Goal: Check status: Check status

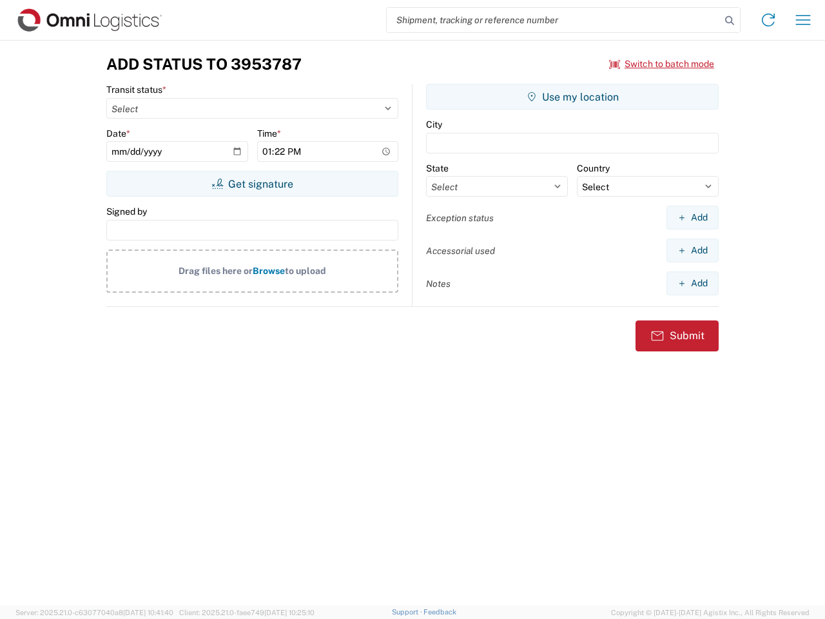
click at [554, 20] on input "search" at bounding box center [554, 20] width 334 height 24
click at [730, 21] on icon at bounding box center [730, 21] width 18 height 18
click at [769, 20] on icon at bounding box center [768, 20] width 21 height 21
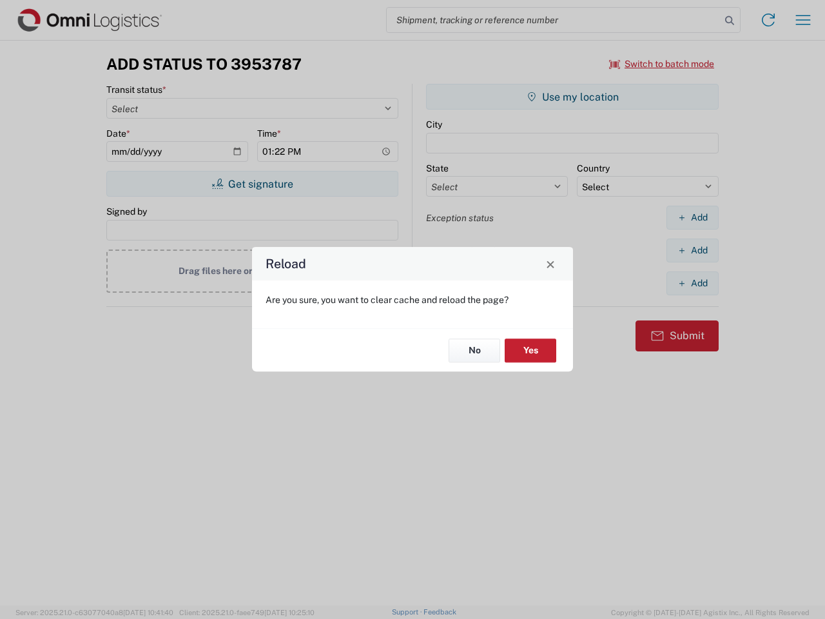
click at [803, 20] on div "Reload Are you sure, you want to clear cache and reload the page? No Yes" at bounding box center [412, 309] width 825 height 619
click at [662, 64] on div "Reload Are you sure, you want to clear cache and reload the page? No Yes" at bounding box center [412, 309] width 825 height 619
click at [252, 184] on div "Reload Are you sure, you want to clear cache and reload the page? No Yes" at bounding box center [412, 309] width 825 height 619
click at [573, 97] on div "Reload Are you sure, you want to clear cache and reload the page? No Yes" at bounding box center [412, 309] width 825 height 619
click at [692, 217] on div "Reload Are you sure, you want to clear cache and reload the page? No Yes" at bounding box center [412, 309] width 825 height 619
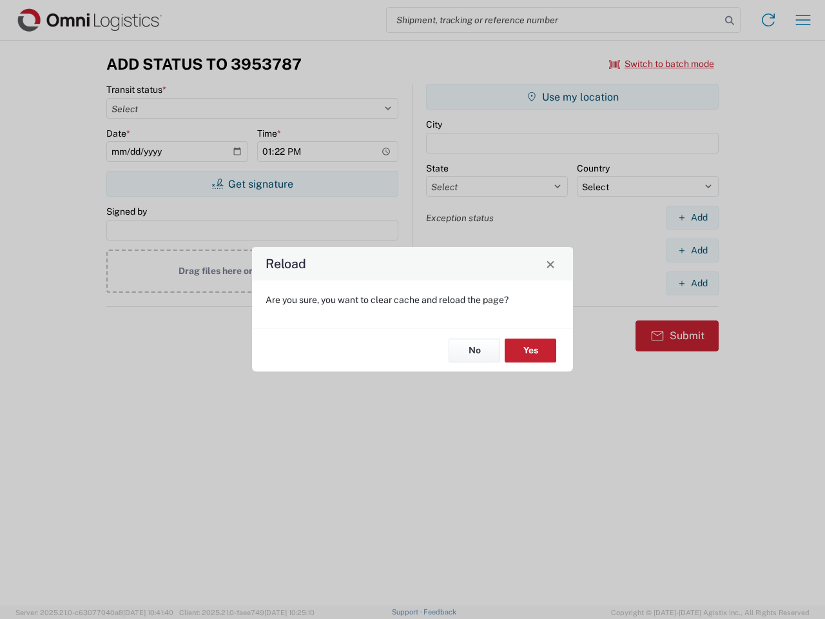
click at [692, 250] on div "Reload Are you sure, you want to clear cache and reload the page? No Yes" at bounding box center [412, 309] width 825 height 619
click at [692, 283] on div "Reload Are you sure, you want to clear cache and reload the page? No Yes" at bounding box center [412, 309] width 825 height 619
